Goal: Task Accomplishment & Management: Manage account settings

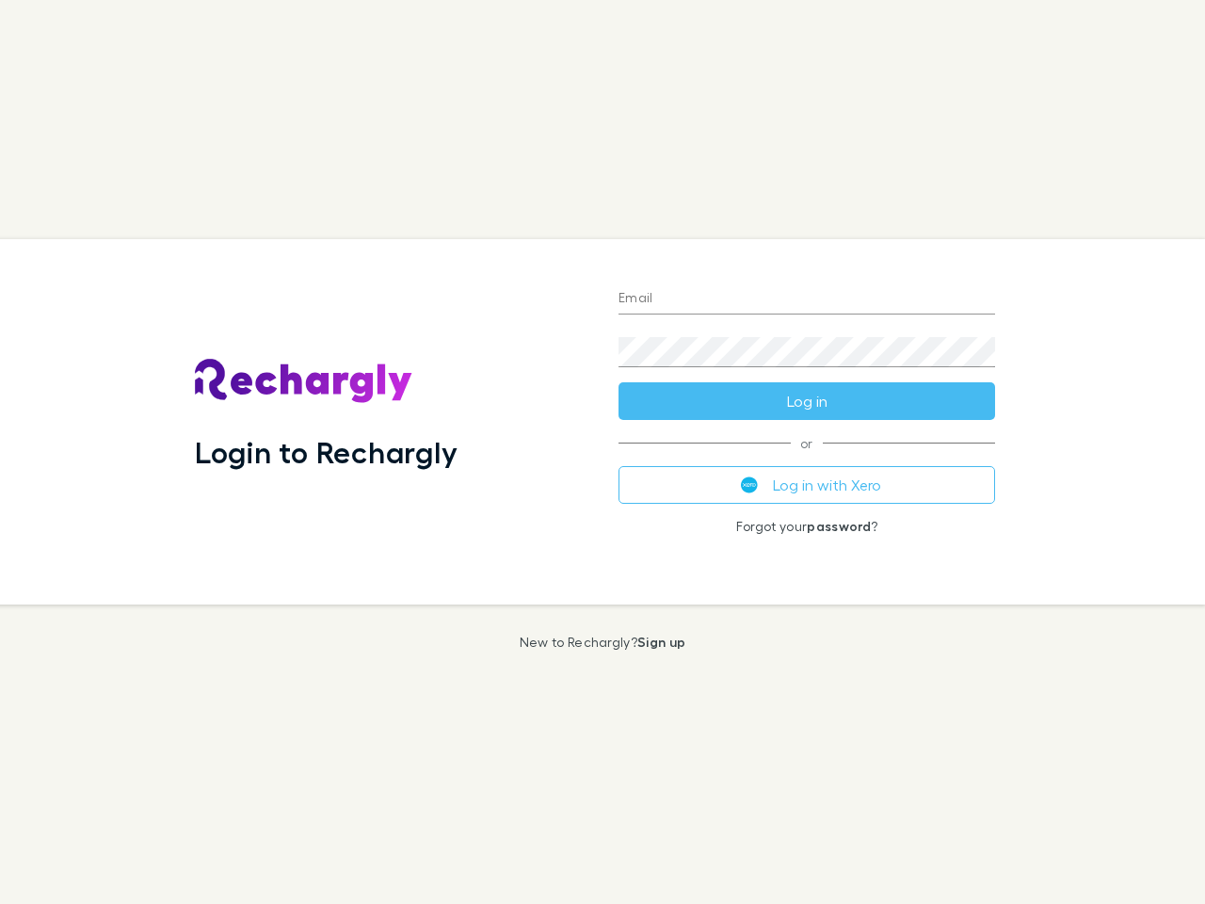
click at [602, 452] on div "Login to Rechargly" at bounding box center [392, 421] width 424 height 365
click at [807, 299] on input "Email" at bounding box center [806, 299] width 377 height 30
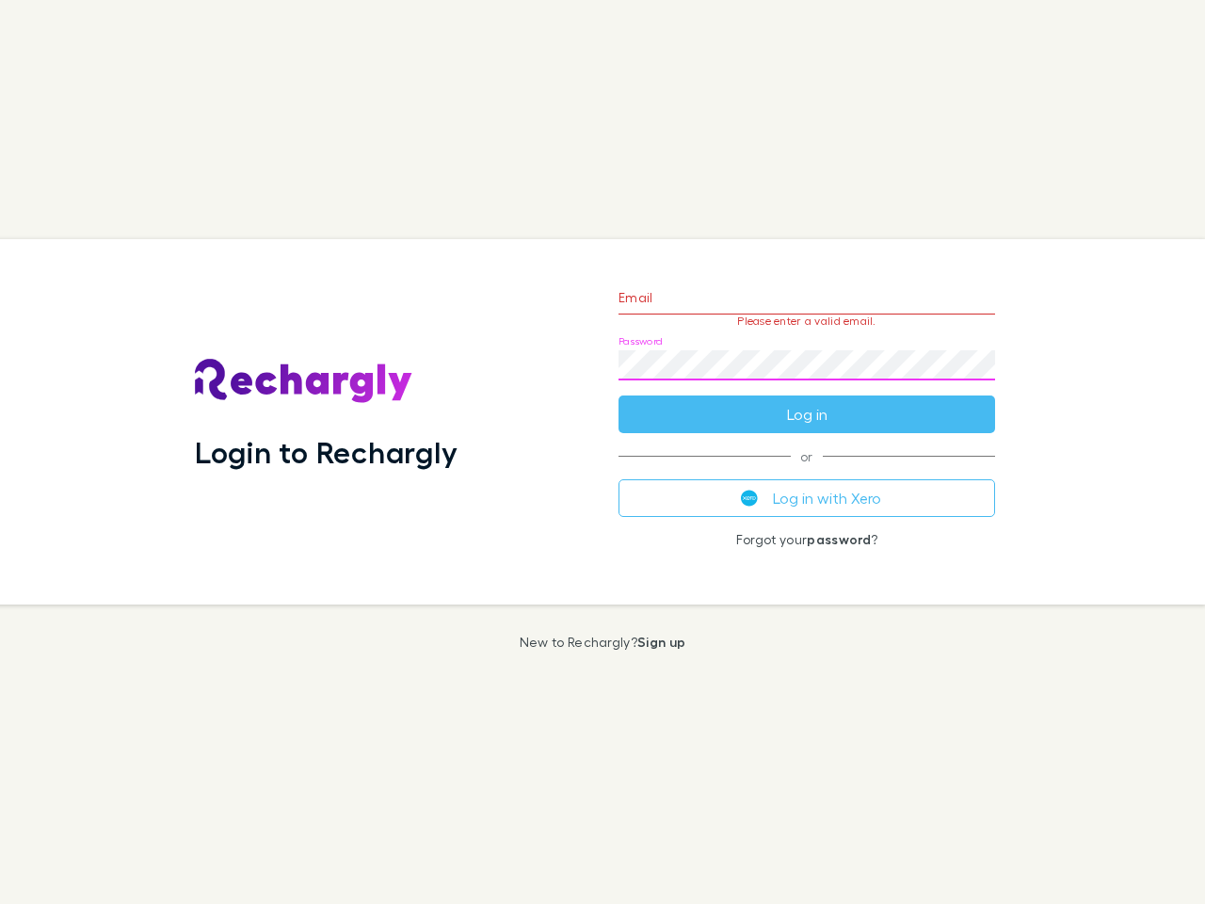
click at [807, 401] on form "Email Please enter a valid email. Password Log in" at bounding box center [806, 351] width 377 height 164
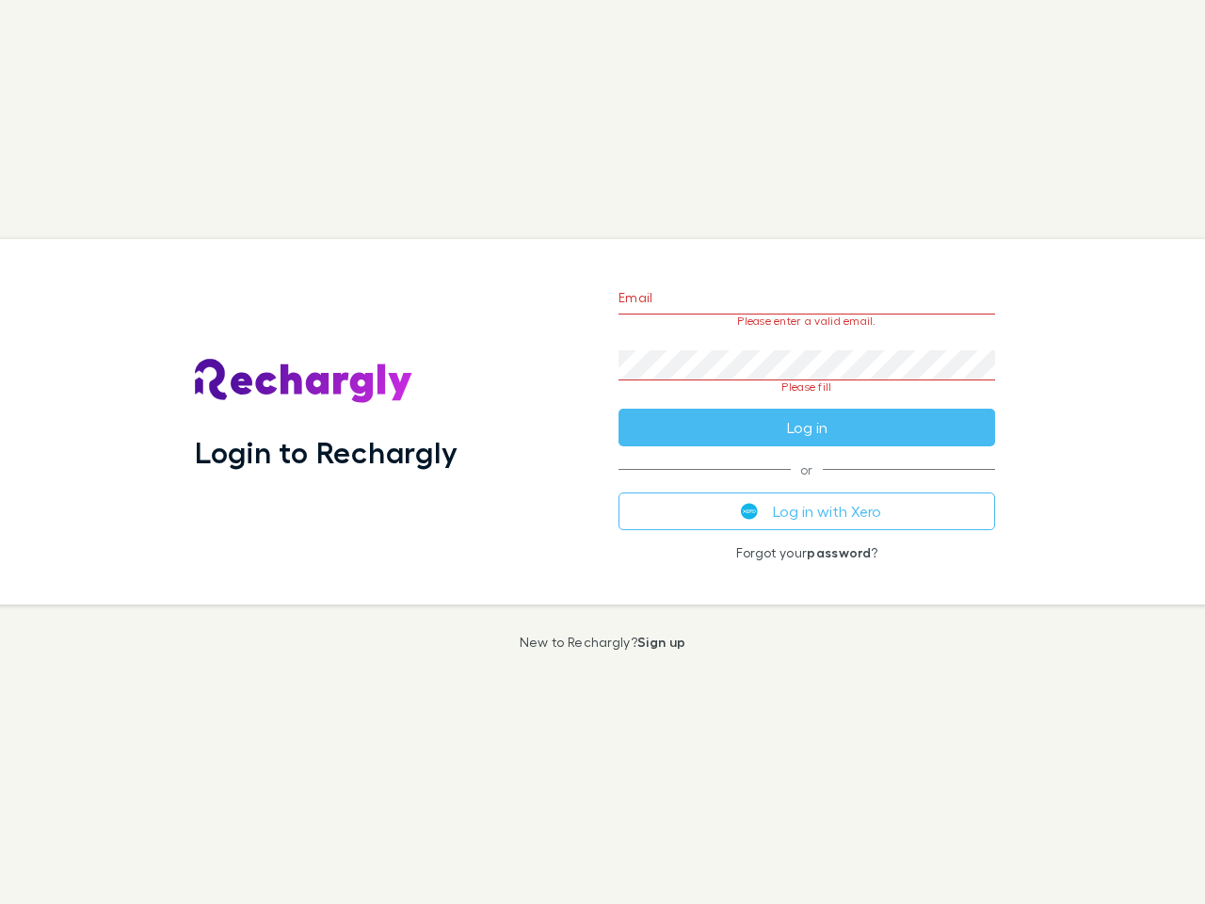
click at [807, 485] on div "Email Please enter a valid email. Password Please fill Log in or Log in with Xe…" at bounding box center [806, 421] width 407 height 365
